Goal: Task Accomplishment & Management: Complete application form

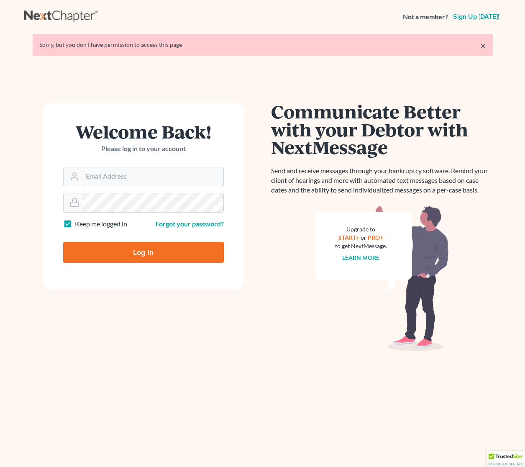
type input "attorneysayre@gmail.com"
click at [143, 252] on input "Log In" at bounding box center [143, 252] width 161 height 21
type input "Thinking..."
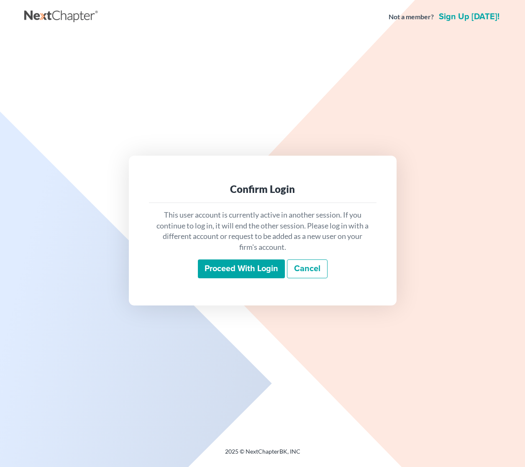
click at [259, 270] on input "Proceed with login" at bounding box center [241, 268] width 87 height 19
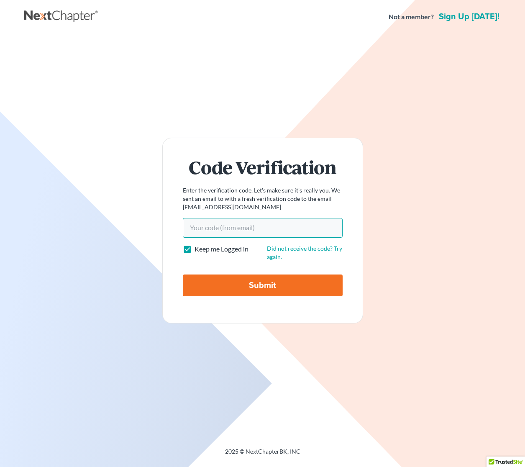
paste input "d4bbe5"
type input "d4bbe5"
click at [256, 285] on input "Submit" at bounding box center [263, 286] width 160 height 22
type input "Thinking..."
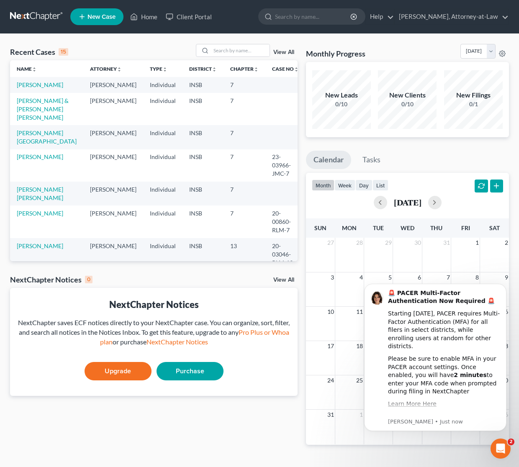
click at [105, 21] on link "New Case" at bounding box center [96, 16] width 53 height 17
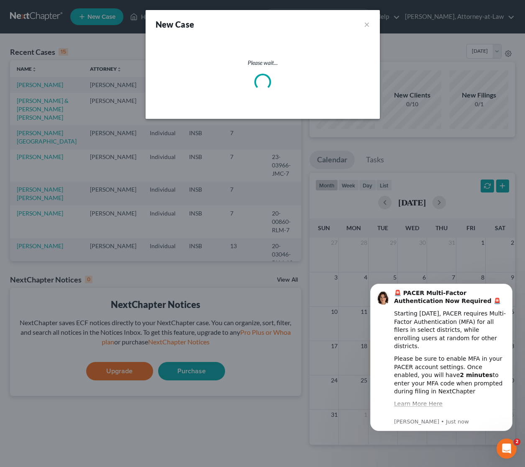
select select "28"
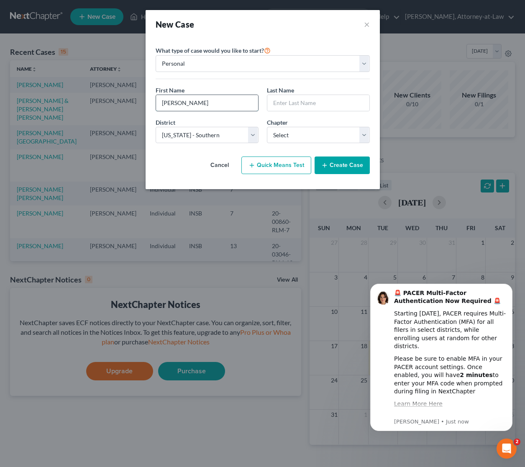
type input "[PERSON_NAME]"
type input "A"
click at [311, 106] on input "text" at bounding box center [318, 103] width 102 height 16
type input "[PERSON_NAME]"
select select "0"
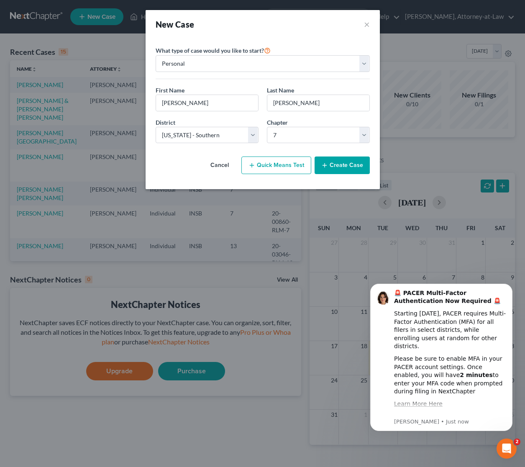
click at [347, 169] on button "Create Case" at bounding box center [342, 166] width 55 height 18
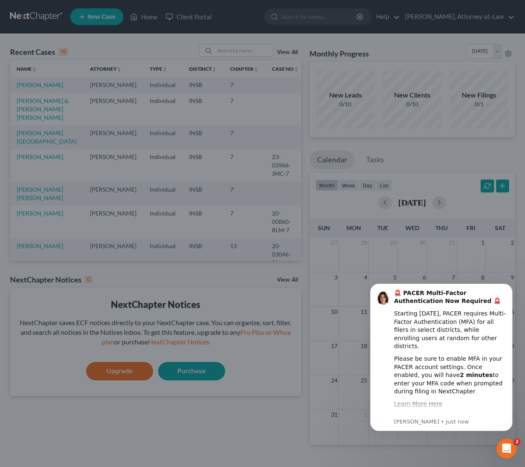
select select "4"
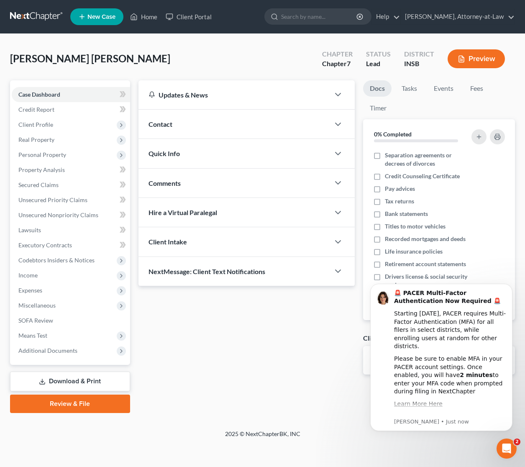
click at [169, 129] on div "Contact" at bounding box center [234, 124] width 191 height 29
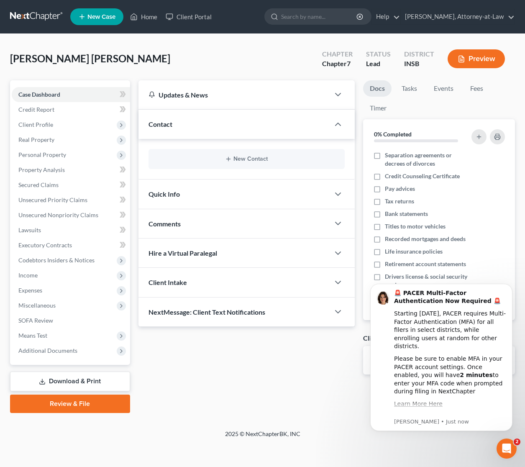
click at [174, 197] on span "Quick Info" at bounding box center [164, 194] width 31 height 8
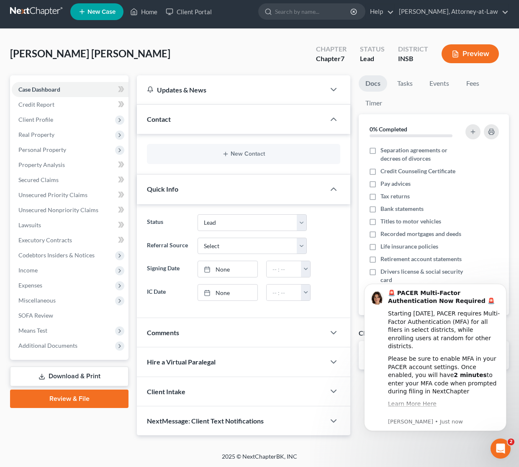
scroll to position [5, 0]
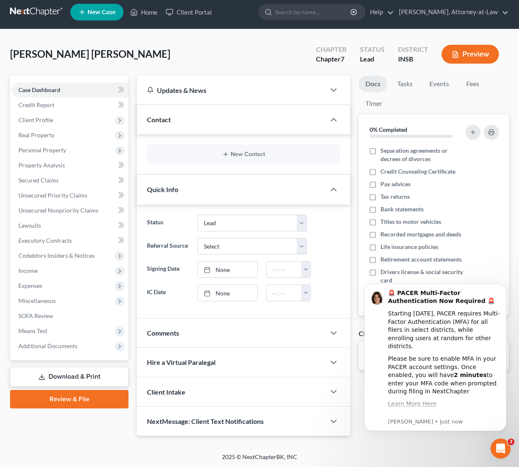
click at [174, 389] on span "Client Intake" at bounding box center [166, 392] width 39 height 8
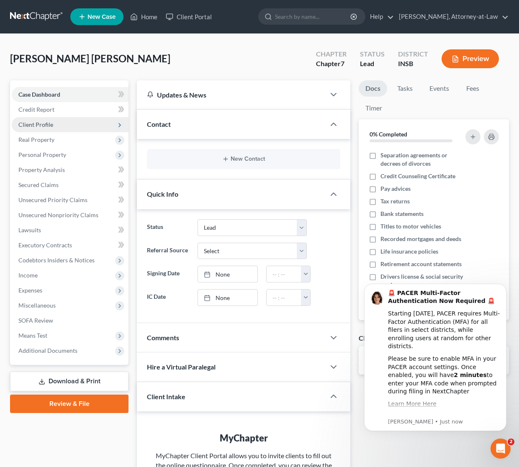
scroll to position [0, 0]
click at [166, 131] on div "Contact" at bounding box center [231, 124] width 188 height 29
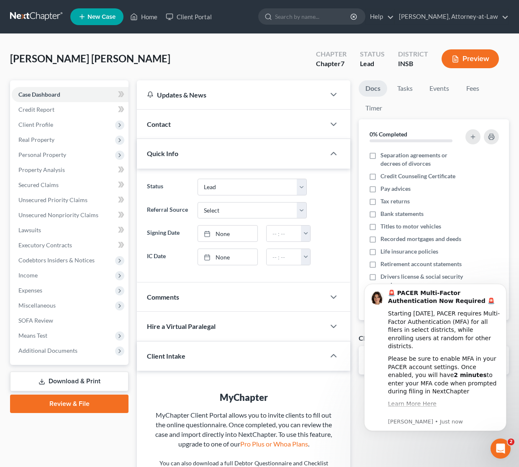
click at [166, 131] on div "Contact" at bounding box center [231, 124] width 188 height 29
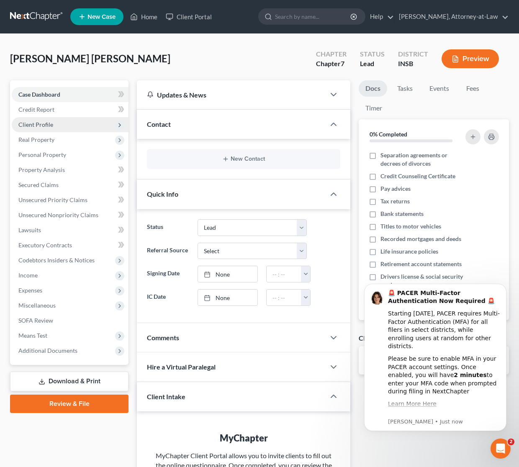
click at [38, 123] on span "Client Profile" at bounding box center [35, 124] width 35 height 7
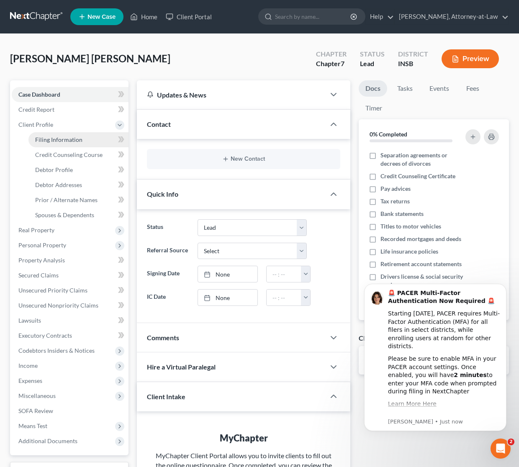
click at [63, 137] on span "Filing Information" at bounding box center [58, 139] width 47 height 7
select select "1"
select select "0"
select select "28"
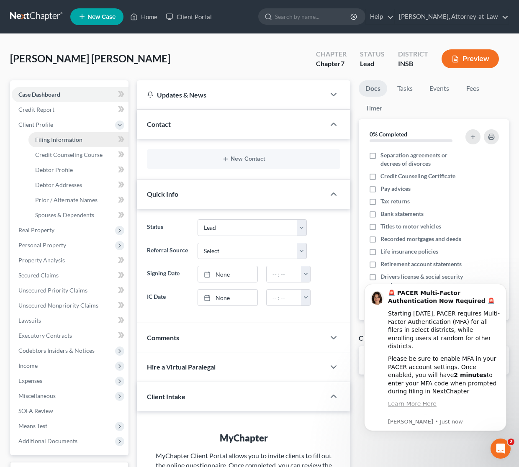
select select "0"
select select "15"
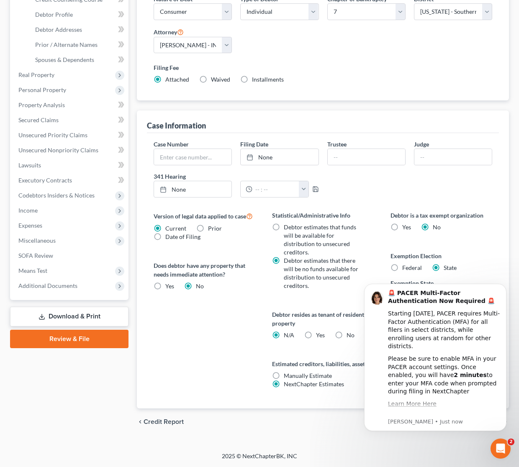
scroll to position [155, 0]
click at [504, 288] on icon "Dismiss notification" at bounding box center [504, 286] width 5 height 5
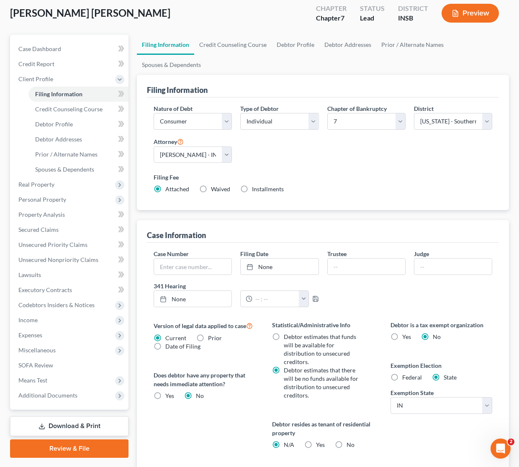
scroll to position [44, 0]
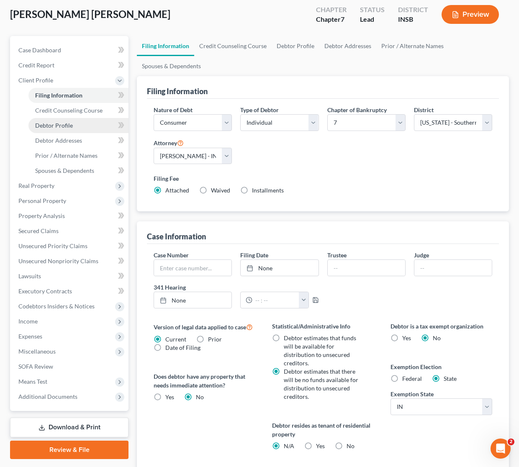
click at [64, 123] on span "Debtor Profile" at bounding box center [54, 125] width 38 height 7
select select "0"
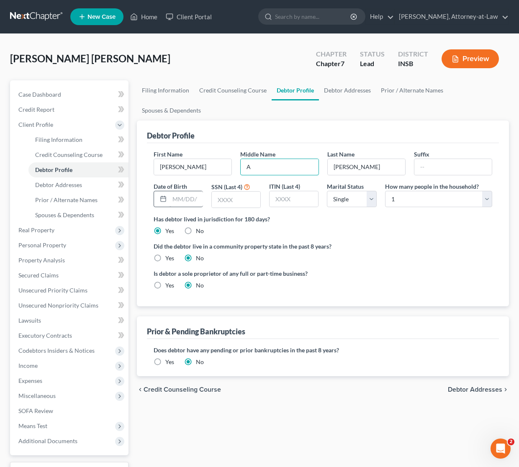
type input "A"
click at [172, 198] on input "text" at bounding box center [185, 199] width 33 height 16
type input "[DATE]"
click at [214, 200] on input "text" at bounding box center [236, 200] width 49 height 16
type input "0577"
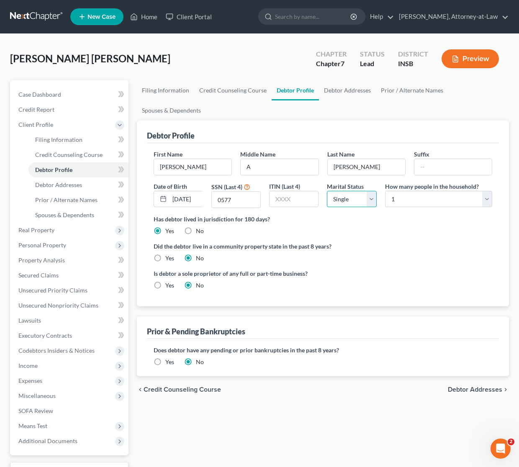
select select "3"
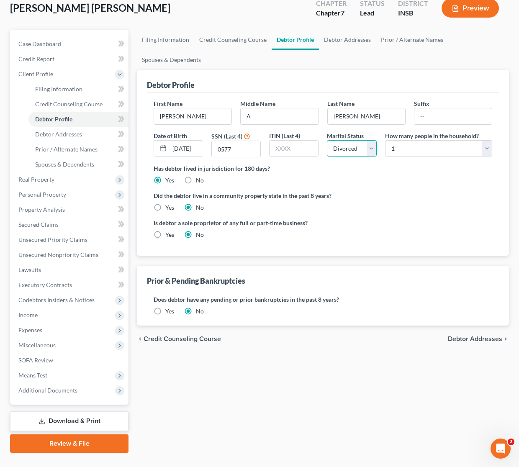
scroll to position [52, 0]
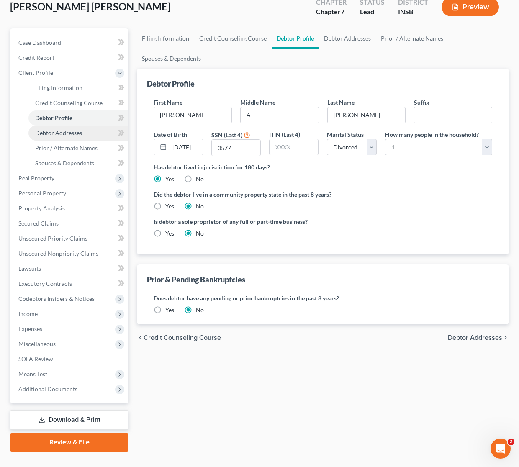
click at [71, 133] on span "Debtor Addresses" at bounding box center [58, 132] width 47 height 7
select select "0"
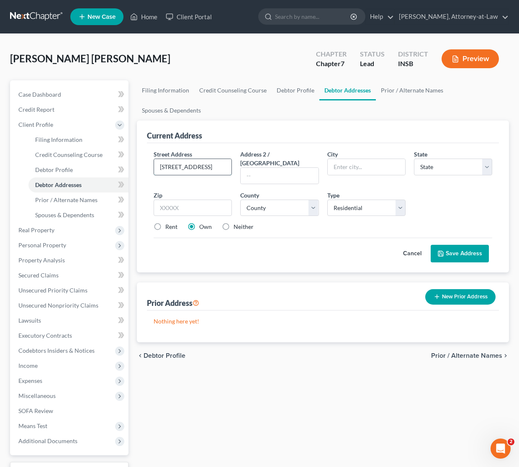
type input "[STREET_ADDRESS]"
type input "[GEOGRAPHIC_DATA]"
select select "15"
type input "46241"
click at [273, 242] on div "Cancel Save Address" at bounding box center [323, 250] width 339 height 25
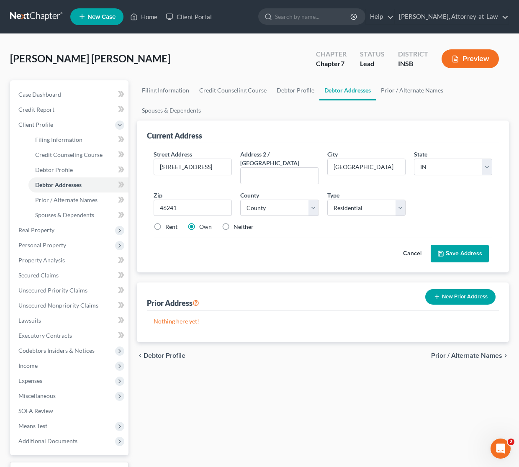
click at [462, 246] on button "Save Address" at bounding box center [460, 254] width 58 height 18
click at [472, 352] on span "Prior / Alternate Names" at bounding box center [466, 355] width 71 height 7
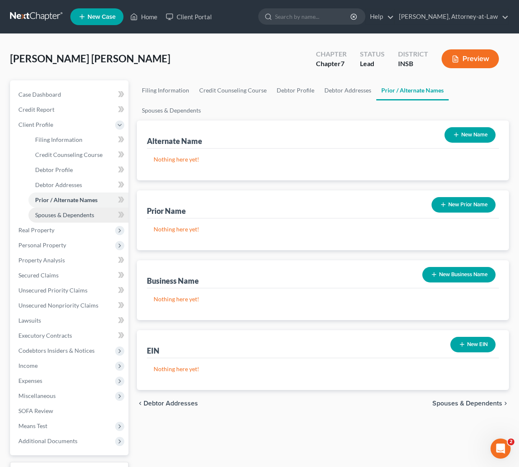
click at [74, 215] on span "Spouses & Dependents" at bounding box center [64, 214] width 59 height 7
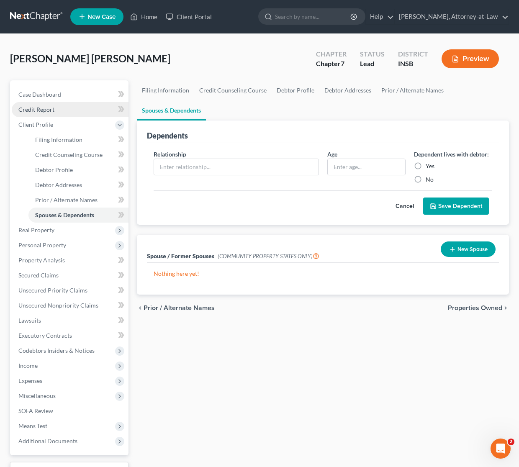
click at [47, 116] on link "Credit Report" at bounding box center [70, 109] width 117 height 15
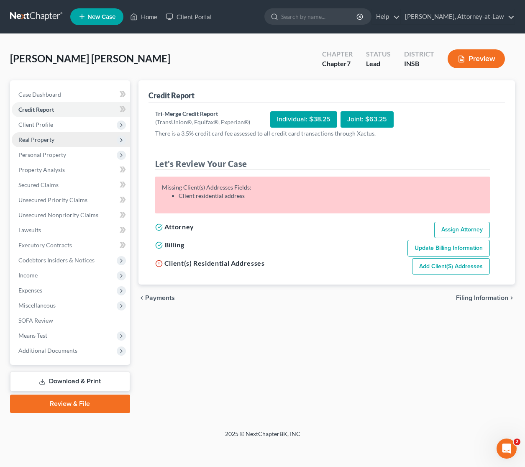
click at [52, 138] on span "Real Property" at bounding box center [36, 139] width 36 height 7
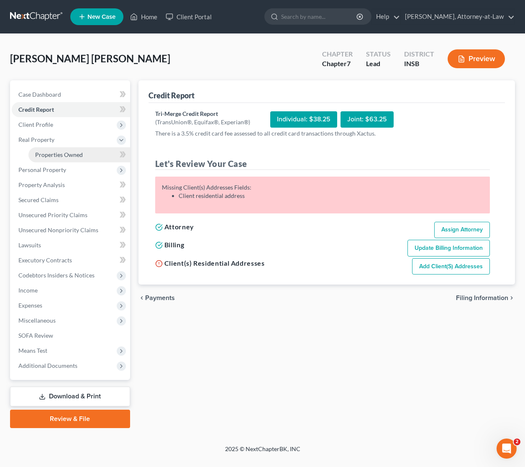
click at [56, 154] on span "Properties Owned" at bounding box center [59, 154] width 48 height 7
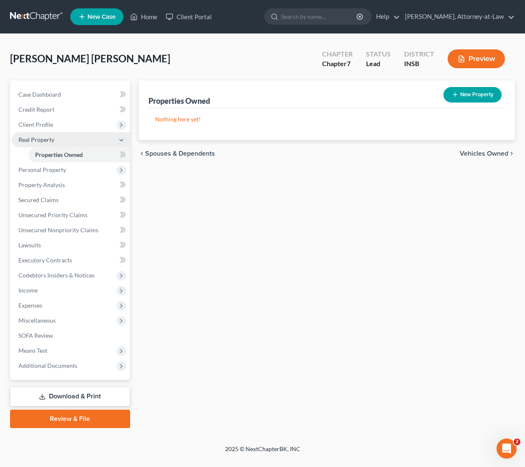
click at [43, 140] on span "Real Property" at bounding box center [36, 139] width 36 height 7
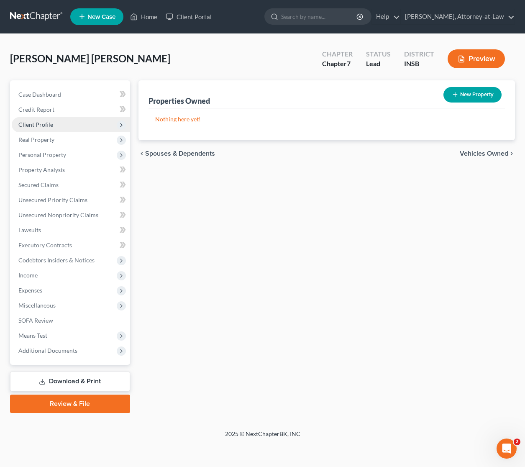
click at [46, 126] on span "Client Profile" at bounding box center [35, 124] width 35 height 7
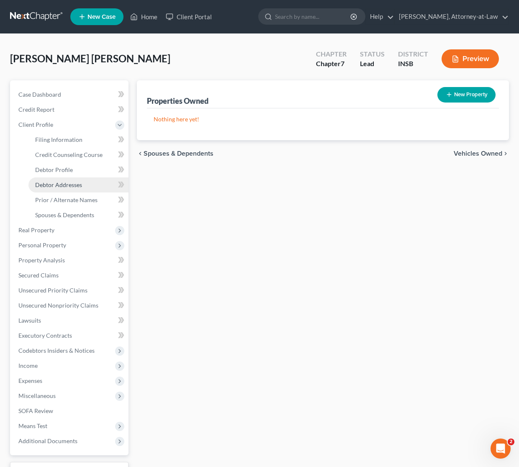
click at [52, 183] on span "Debtor Addresses" at bounding box center [58, 184] width 47 height 7
select select "0"
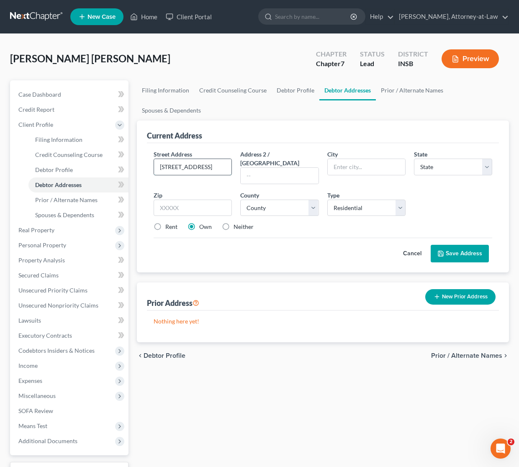
type input "[STREET_ADDRESS]"
type input "[GEOGRAPHIC_DATA]"
select select "15"
type input "46241"
select select "48"
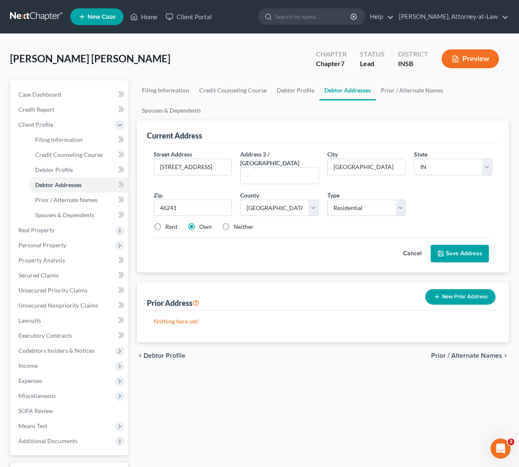
click at [454, 245] on button "Save Address" at bounding box center [460, 254] width 58 height 18
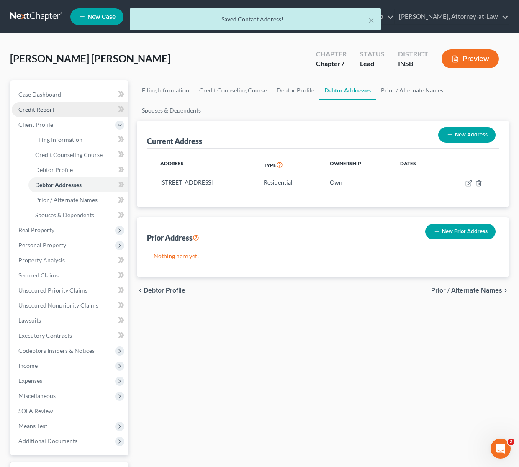
click at [43, 113] on link "Credit Report" at bounding box center [70, 109] width 117 height 15
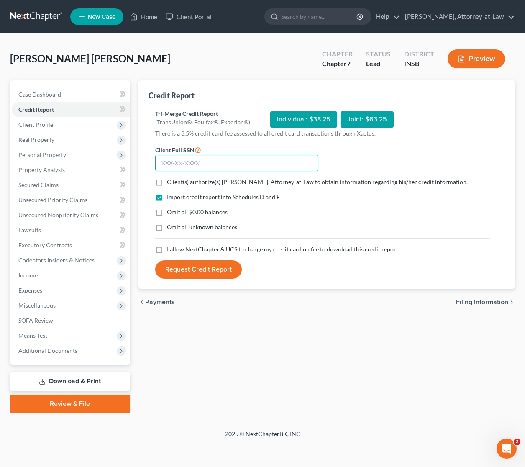
click at [159, 162] on input "text" at bounding box center [236, 163] width 163 height 17
type input "841-59-0577"
click at [167, 182] on label "Client(s) authorize(s) [PERSON_NAME], Attorney-at-Law to obtain information reg…" at bounding box center [317, 182] width 301 height 8
click at [170, 182] on input "Client(s) authorize(s) [PERSON_NAME], Attorney-at-Law to obtain information reg…" at bounding box center [172, 180] width 5 height 5
checkbox input "true"
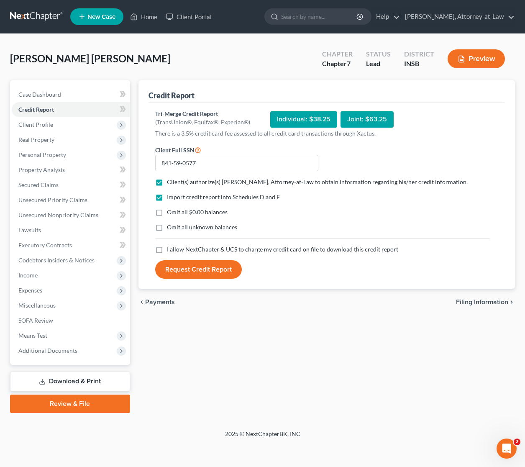
click at [182, 246] on span "I allow NextChapter & UCS to charge my credit card on file to download this cre…" at bounding box center [282, 249] width 231 height 7
click at [176, 246] on input "I allow NextChapter & UCS to charge my credit card on file to download this cre…" at bounding box center [172, 247] width 5 height 5
checkbox input "true"
click at [184, 268] on button "Request Credit Report" at bounding box center [198, 269] width 87 height 18
